Goal: Information Seeking & Learning: Find contact information

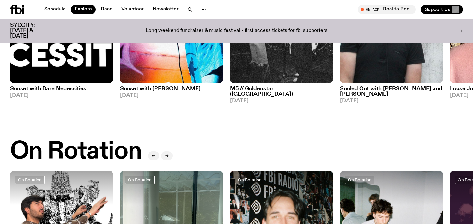
scroll to position [45, 0]
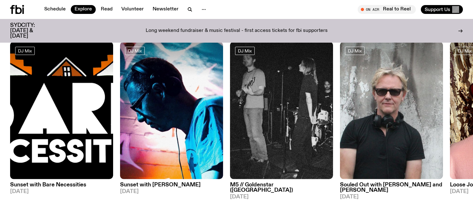
click at [208, 16] on div "Schedule Explore Read Volunteer Newsletter On Air Real to Reel Tune in live On …" at bounding box center [236, 9] width 473 height 19
click at [203, 9] on icon "button" at bounding box center [204, 10] width 8 height 8
click at [202, 34] on link "Contact" at bounding box center [204, 33] width 32 height 9
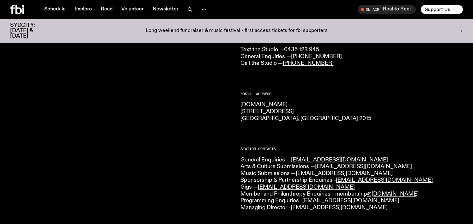
scroll to position [71, 0]
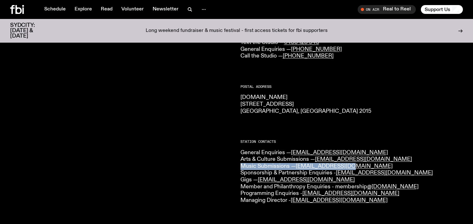
drag, startPoint x: 243, startPoint y: 165, endPoint x: 357, endPoint y: 165, distance: 113.9
click at [357, 166] on p "General Enquiries — [EMAIL_ADDRESS][DOMAIN_NAME] Arts & Culture Submissions — […" at bounding box center [352, 177] width 223 height 55
click at [357, 165] on p "General Enquiries — [EMAIL_ADDRESS][DOMAIN_NAME] Arts & Culture Submissions — […" at bounding box center [352, 177] width 223 height 55
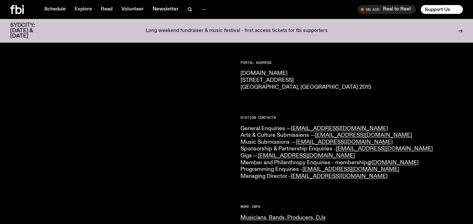
scroll to position [96, 0]
